Goal: Obtain resource: Obtain resource

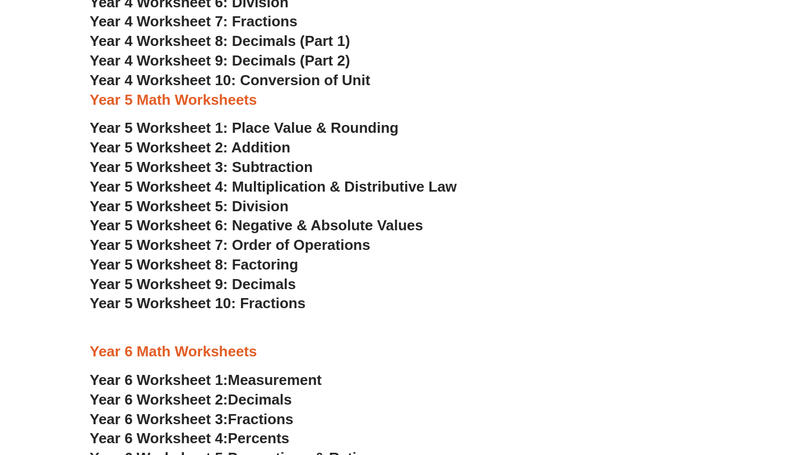
scroll to position [1829, 0]
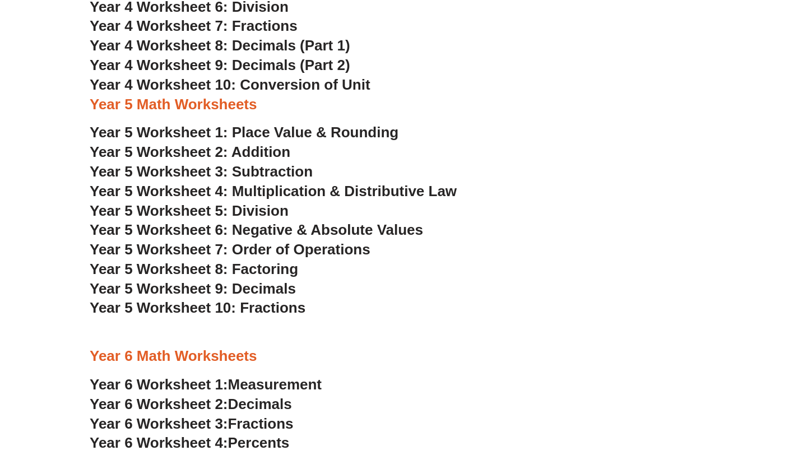
click at [313, 136] on span "Year 5 Worksheet 1: Place Value & Rounding" at bounding box center [244, 132] width 309 height 17
click at [247, 152] on span "Year 5 Worksheet 2: Addition" at bounding box center [190, 152] width 201 height 17
click at [254, 193] on span "Year 5 Worksheet 4: Multiplication & Distributive Law" at bounding box center [273, 191] width 367 height 17
click at [242, 210] on span "Year 5 Worksheet 5: Division" at bounding box center [189, 210] width 199 height 17
click at [262, 251] on span "Year 5 Worksheet 7: Order of Operations" at bounding box center [230, 249] width 281 height 17
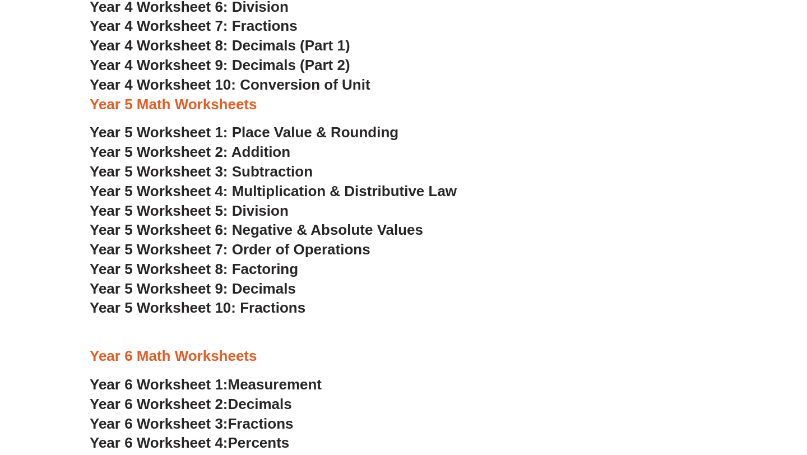
click at [254, 269] on span "Year 5 Worksheet 8: Factoring" at bounding box center [194, 269] width 209 height 17
click at [261, 286] on span "Year 5 Worksheet 9: Decimals" at bounding box center [193, 288] width 206 height 17
click at [256, 307] on span "Year 5 Worksheet 10: Fractions" at bounding box center [198, 307] width 216 height 17
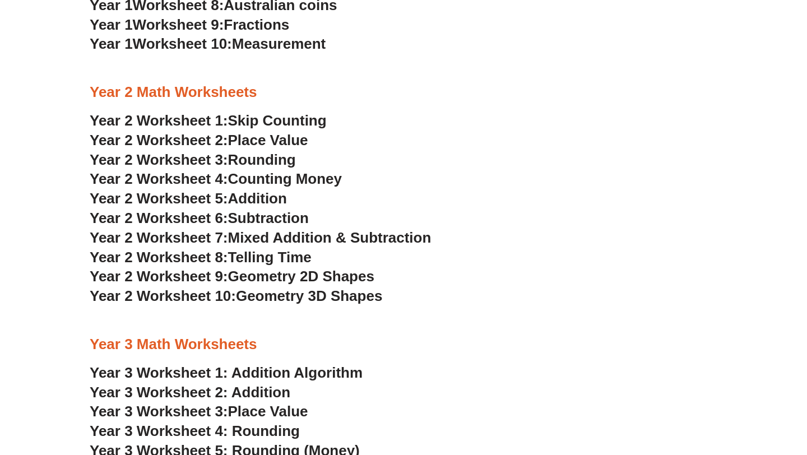
scroll to position [1084, 0]
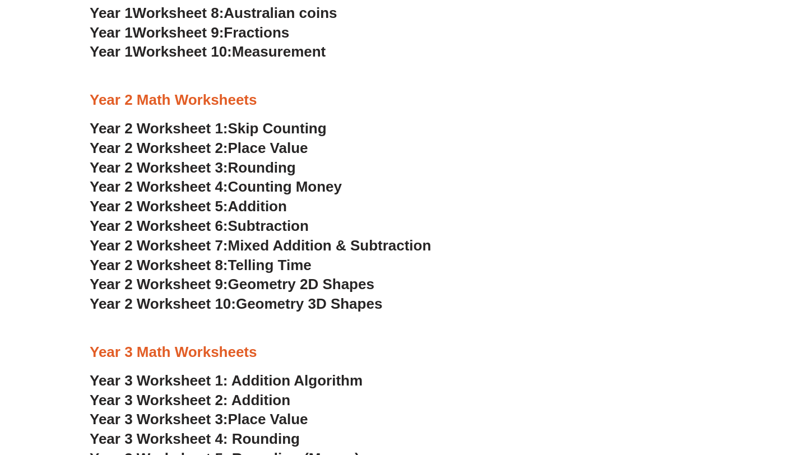
click at [273, 189] on span "Counting Money" at bounding box center [285, 186] width 114 height 17
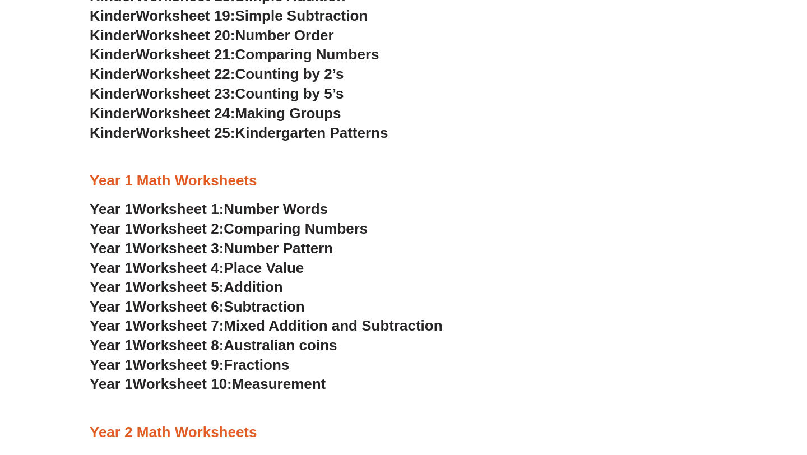
scroll to position [766, 0]
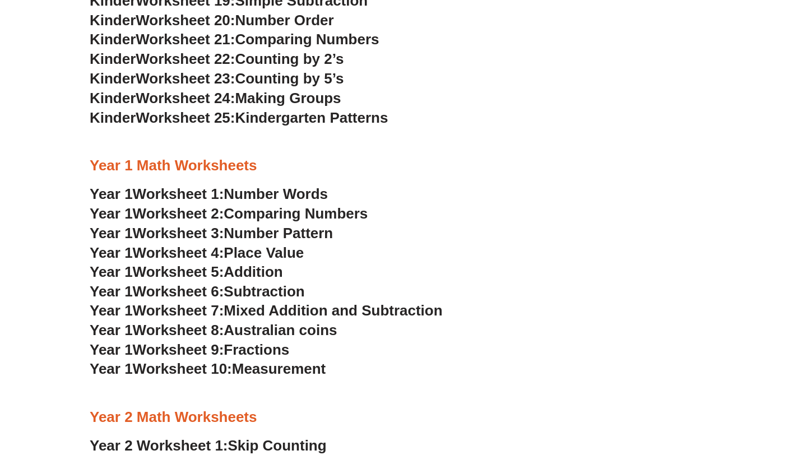
click at [260, 331] on span "Australian coins" at bounding box center [280, 330] width 113 height 17
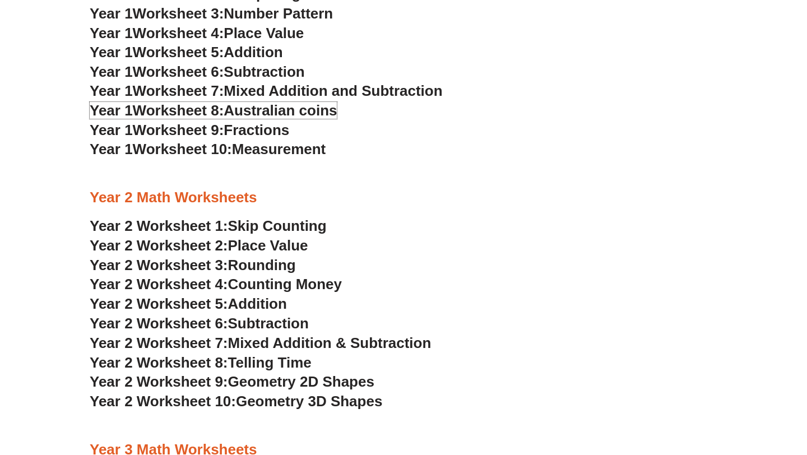
scroll to position [990, 0]
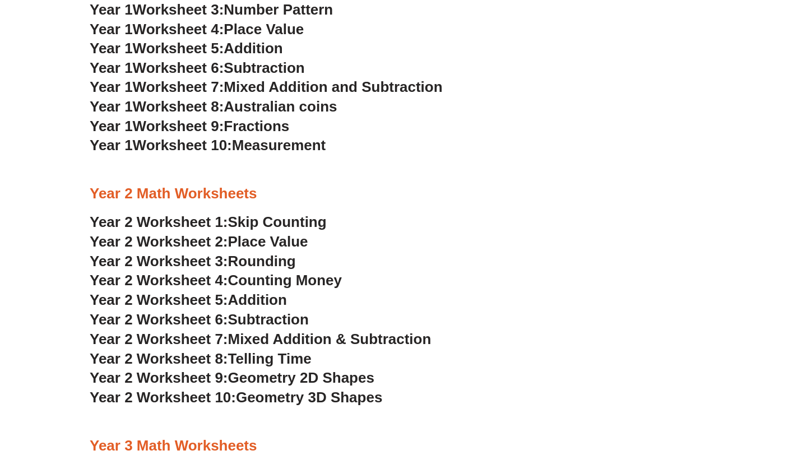
click at [282, 355] on span "Telling Time" at bounding box center [270, 358] width 84 height 17
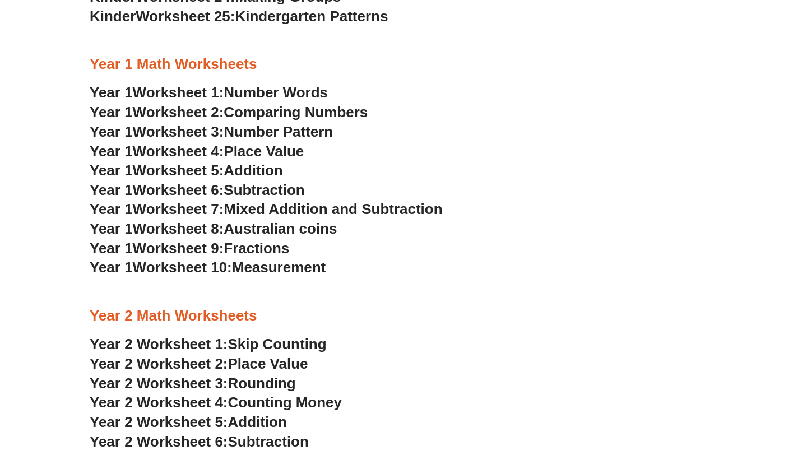
scroll to position [866, 0]
